Goal: Find specific page/section: Find specific page/section

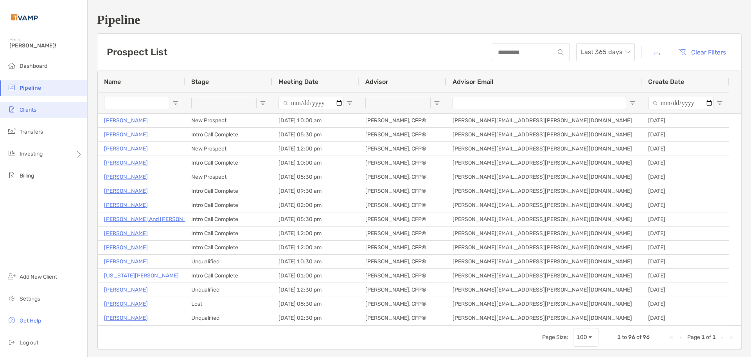
click at [20, 108] on span "Clients" at bounding box center [28, 109] width 17 height 7
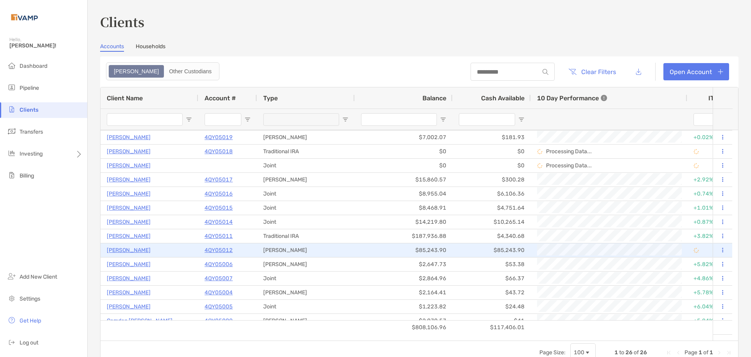
scroll to position [45, 0]
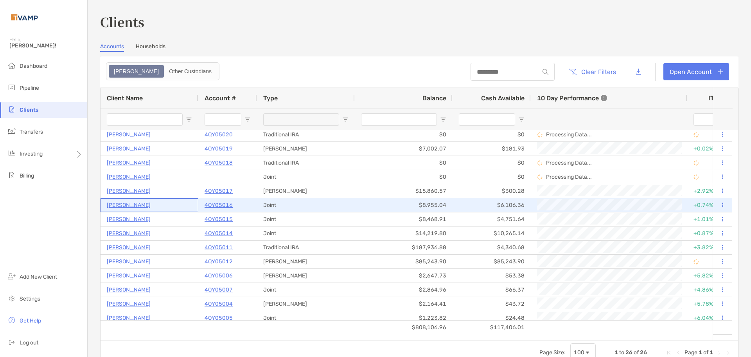
click at [111, 206] on p "[PERSON_NAME]" at bounding box center [129, 205] width 44 height 10
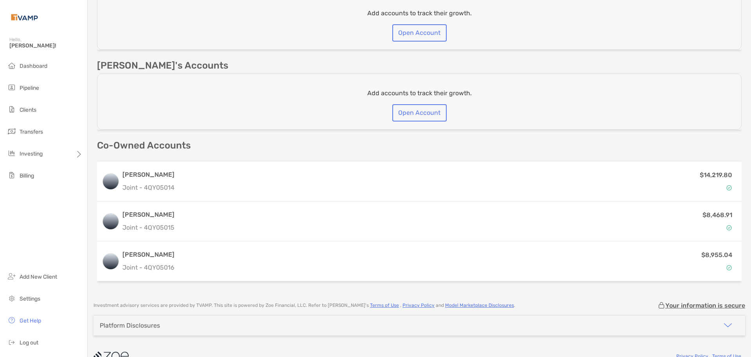
scroll to position [482, 0]
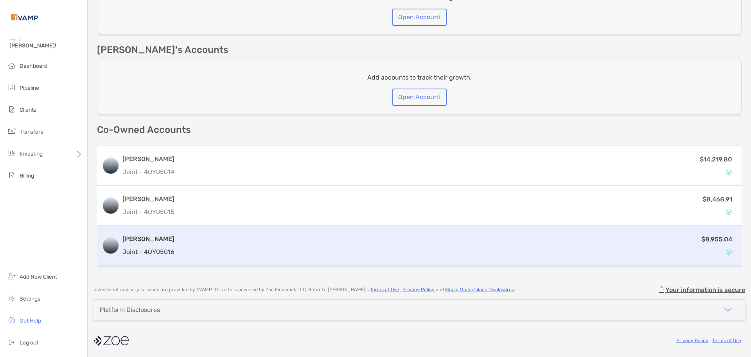
click at [200, 237] on div "$8,955.04" at bounding box center [458, 245] width 560 height 23
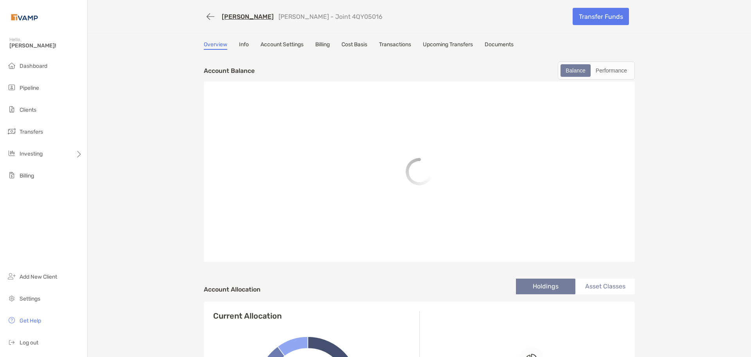
click at [320, 43] on link "Billing" at bounding box center [322, 45] width 14 height 9
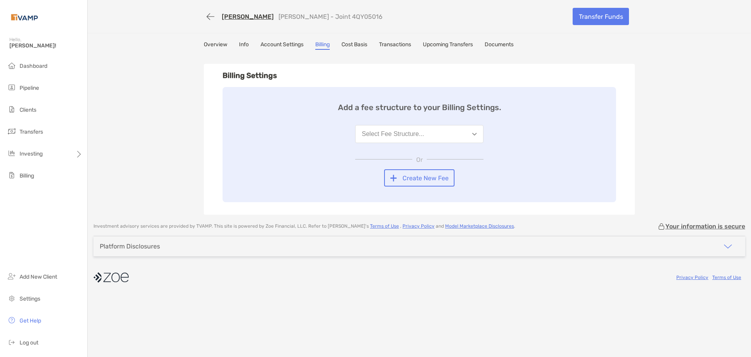
click at [246, 42] on link "Info" at bounding box center [244, 45] width 10 height 9
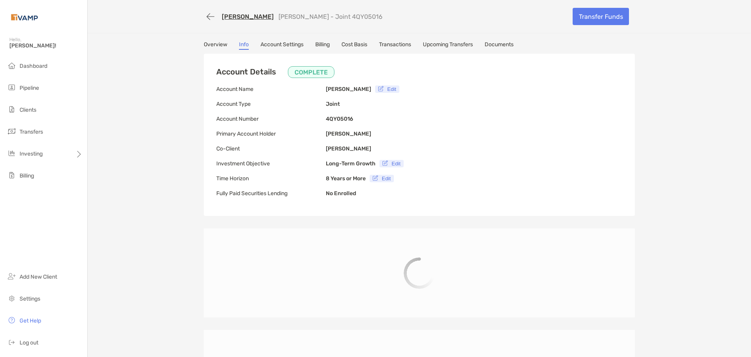
type input "**********"
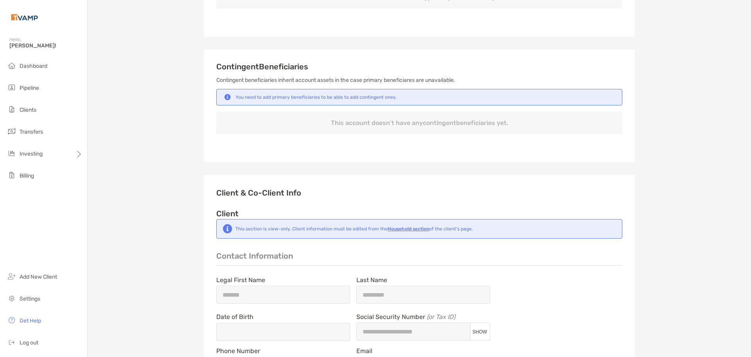
scroll to position [297, 0]
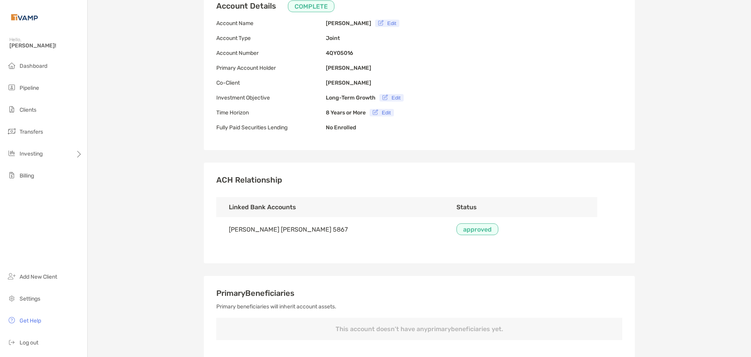
scroll to position [0, 0]
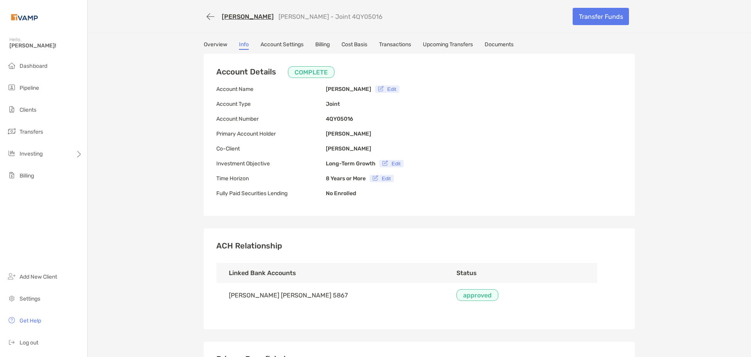
click at [230, 16] on link "[PERSON_NAME]" at bounding box center [248, 16] width 52 height 7
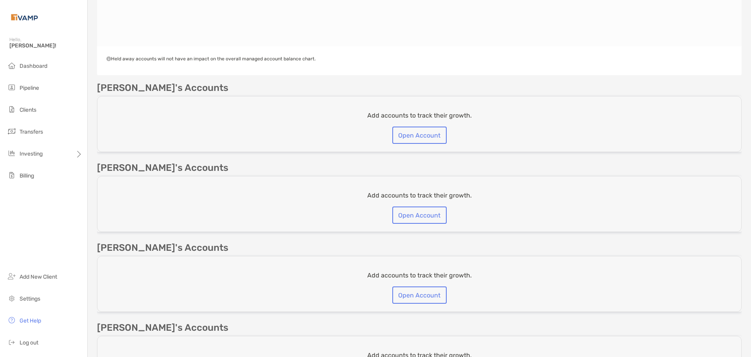
scroll to position [430, 0]
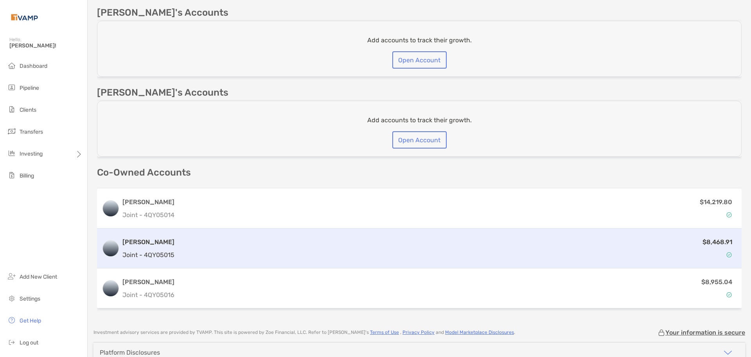
click at [187, 250] on div "$8,468.91" at bounding box center [458, 248] width 560 height 23
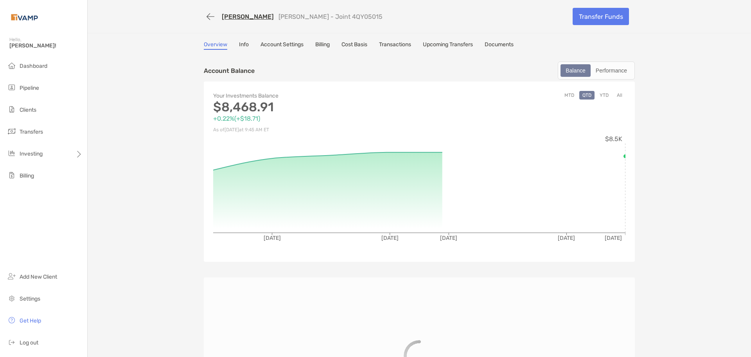
click at [322, 43] on link "Billing" at bounding box center [322, 45] width 14 height 9
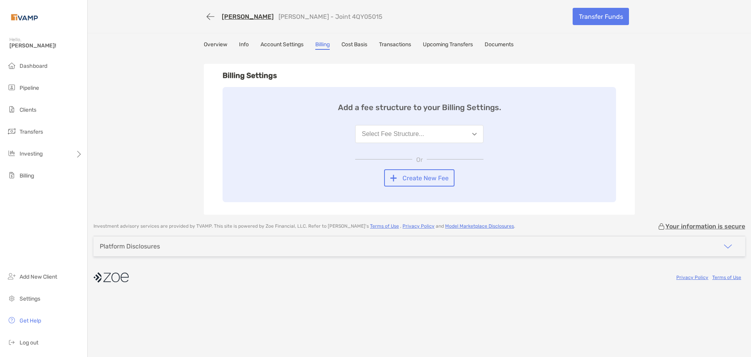
click at [232, 16] on link "[PERSON_NAME]" at bounding box center [248, 16] width 52 height 7
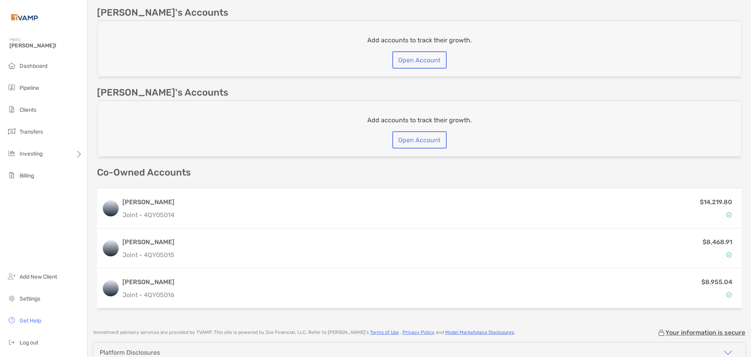
scroll to position [474, 0]
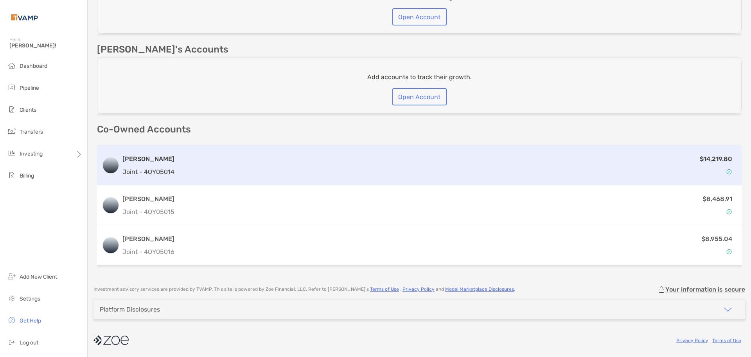
click at [172, 165] on div "Nicholas UTMA Joint - 4QY05014" at bounding box center [148, 165] width 52 height 22
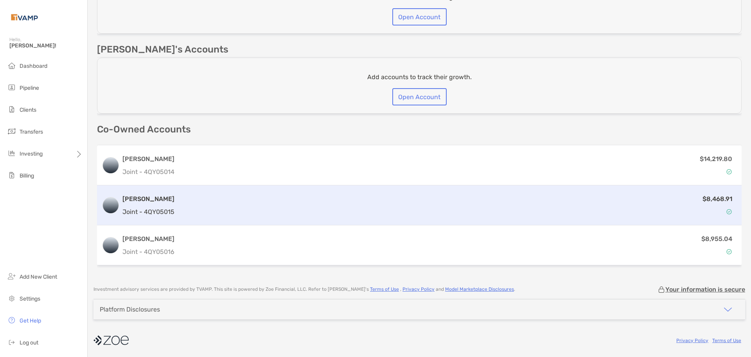
scroll to position [482, 0]
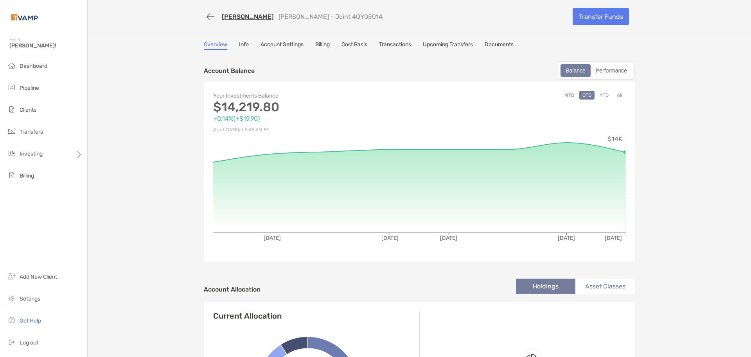
click at [320, 47] on link "Billing" at bounding box center [322, 45] width 14 height 9
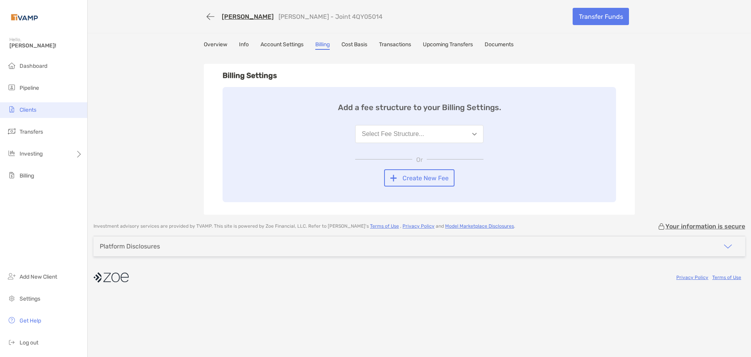
click at [22, 106] on li "Clients" at bounding box center [43, 110] width 87 height 16
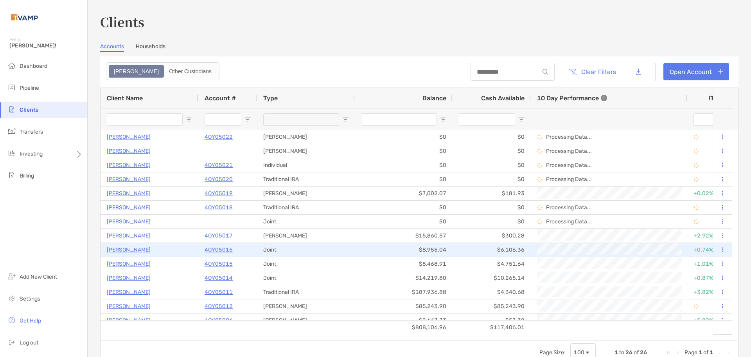
click at [220, 250] on p "4QY05016" at bounding box center [219, 250] width 28 height 10
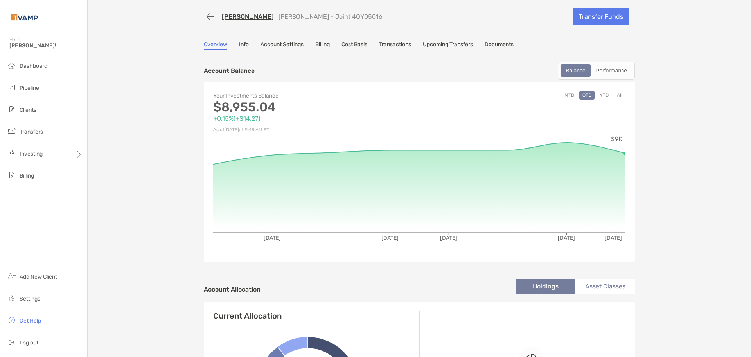
click at [326, 42] on link "Billing" at bounding box center [322, 45] width 14 height 9
